Goal: Task Accomplishment & Management: Use online tool/utility

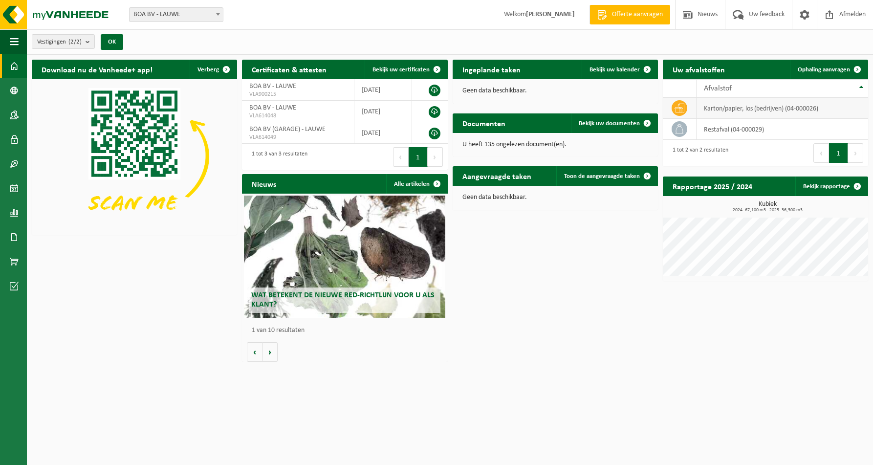
click at [744, 112] on td "karton/papier, los (bedrijven) (04-000026)" at bounding box center [783, 108] width 172 height 21
click at [682, 108] on icon at bounding box center [680, 108] width 10 height 9
click at [807, 71] on span "Ophaling aanvragen" at bounding box center [824, 70] width 52 height 6
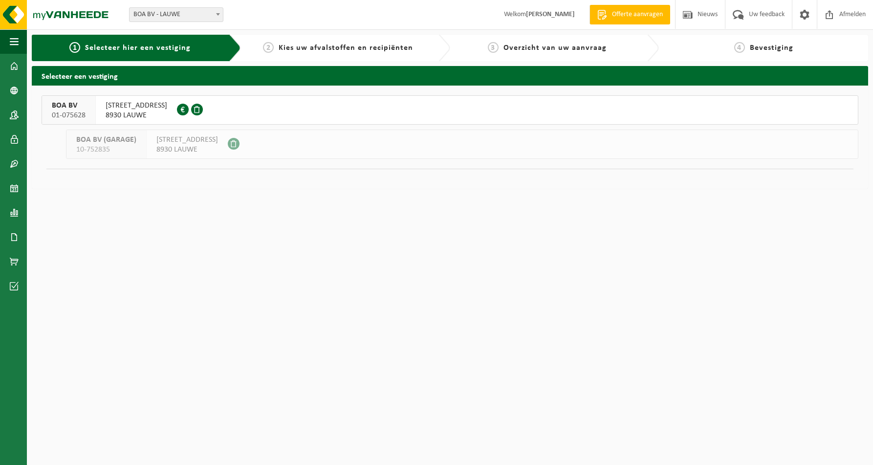
click at [73, 108] on span "BOA BV" at bounding box center [69, 106] width 34 height 10
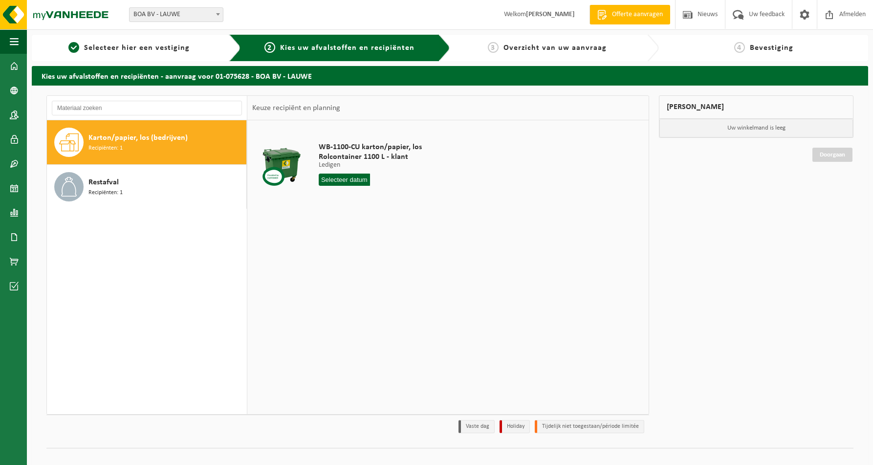
click at [93, 141] on span "Karton/papier, los (bedrijven)" at bounding box center [138, 138] width 99 height 12
click at [335, 178] on input "text" at bounding box center [345, 180] width 52 height 12
click at [361, 238] on div "3" at bounding box center [362, 235] width 17 height 16
type input "Van 2025-09-03"
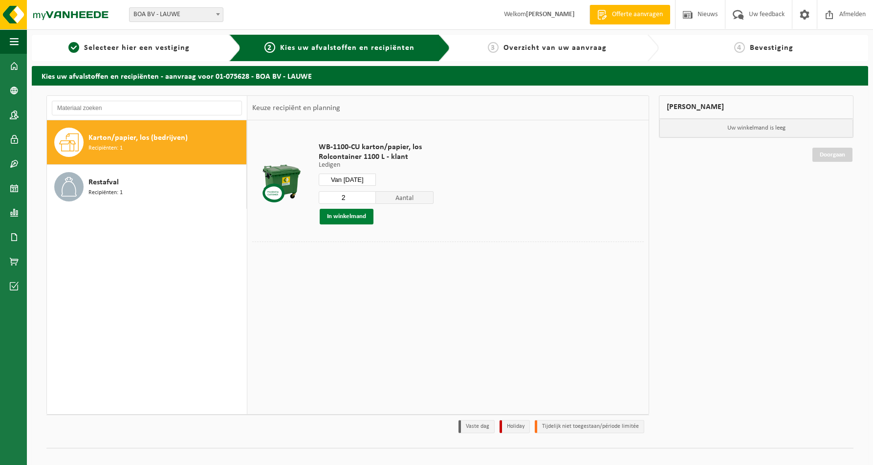
click at [349, 219] on button "In winkelmand" at bounding box center [347, 217] width 54 height 16
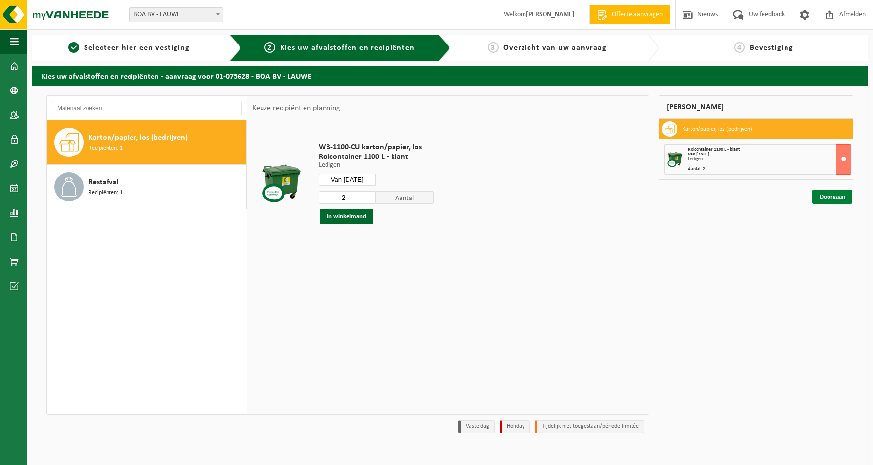
click at [823, 197] on link "Doorgaan" at bounding box center [833, 197] width 40 height 14
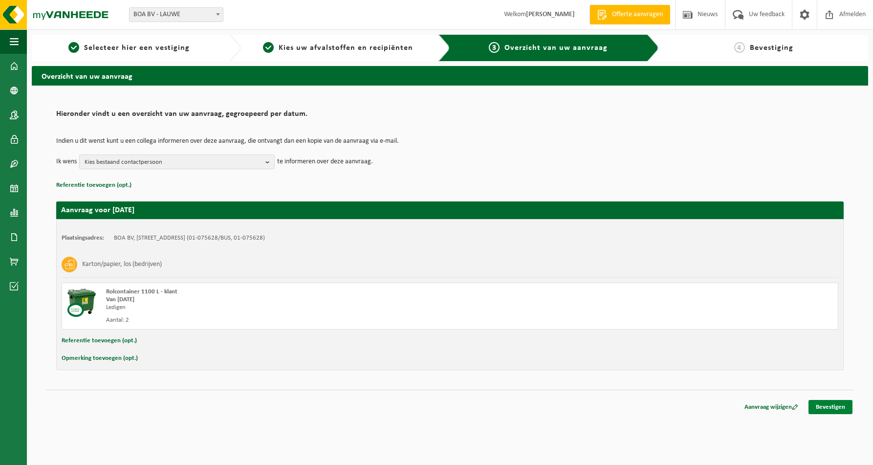
click at [822, 403] on link "Bevestigen" at bounding box center [831, 407] width 44 height 14
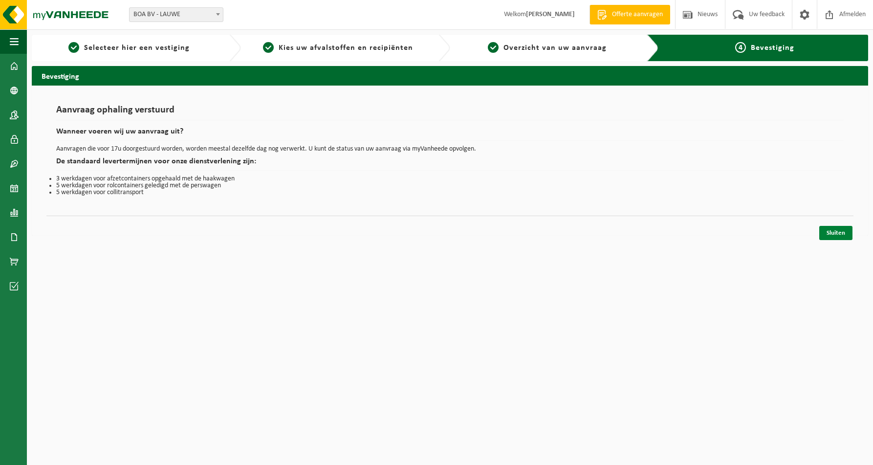
click at [837, 236] on link "Sluiten" at bounding box center [836, 233] width 33 height 14
